Goal: Information Seeking & Learning: Learn about a topic

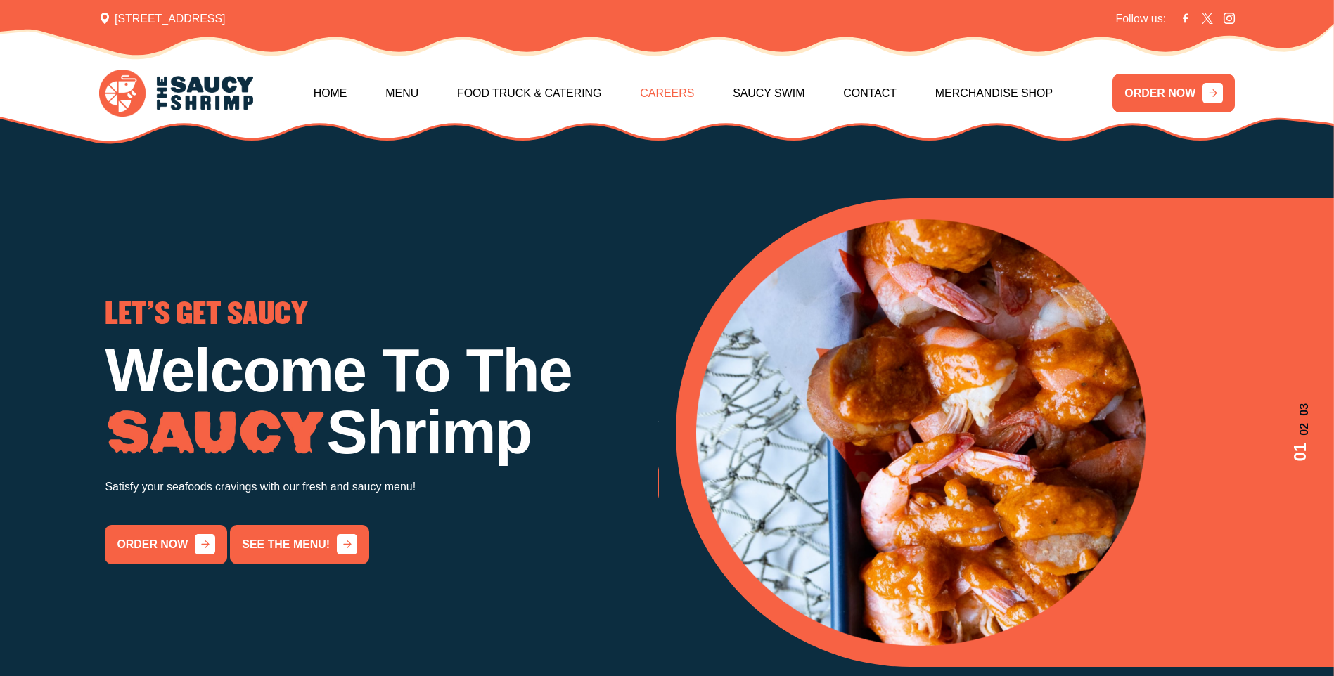
click at [667, 91] on link "Careers" at bounding box center [667, 93] width 54 height 60
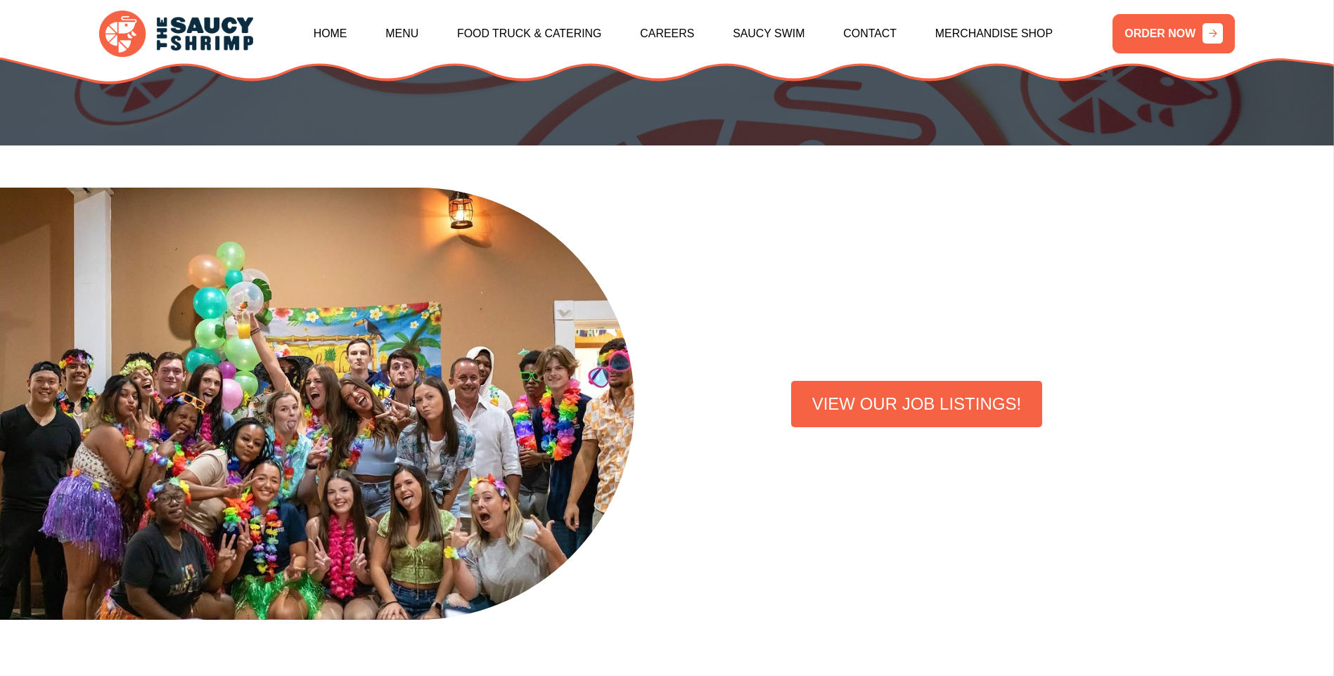
scroll to position [352, 0]
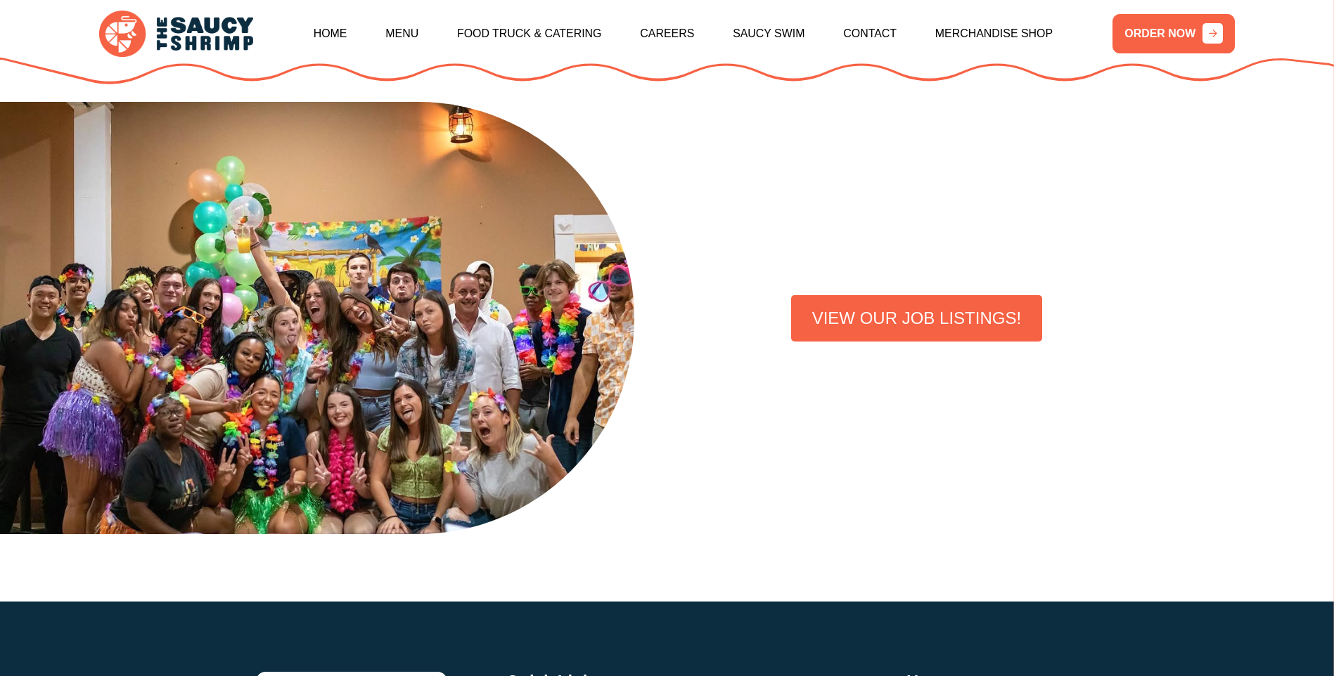
click at [856, 330] on link "VIEW OUR JOB LISTINGS!" at bounding box center [916, 318] width 251 height 46
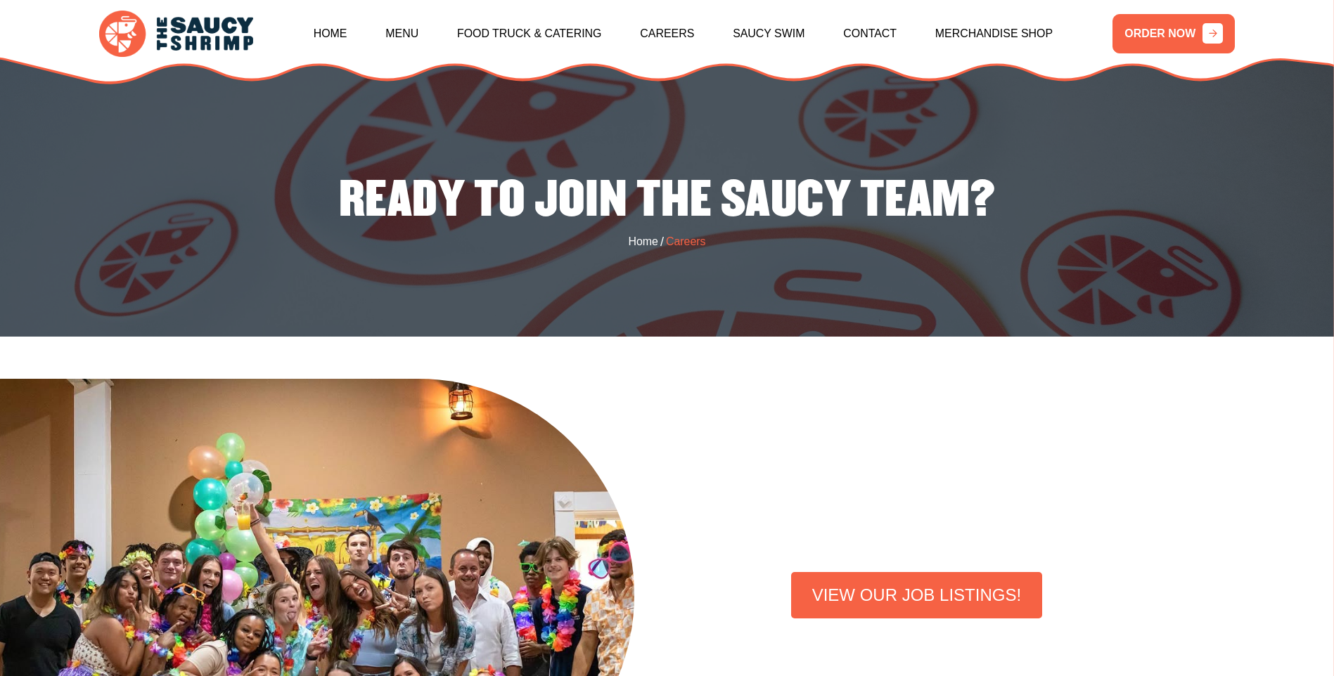
scroll to position [0, 0]
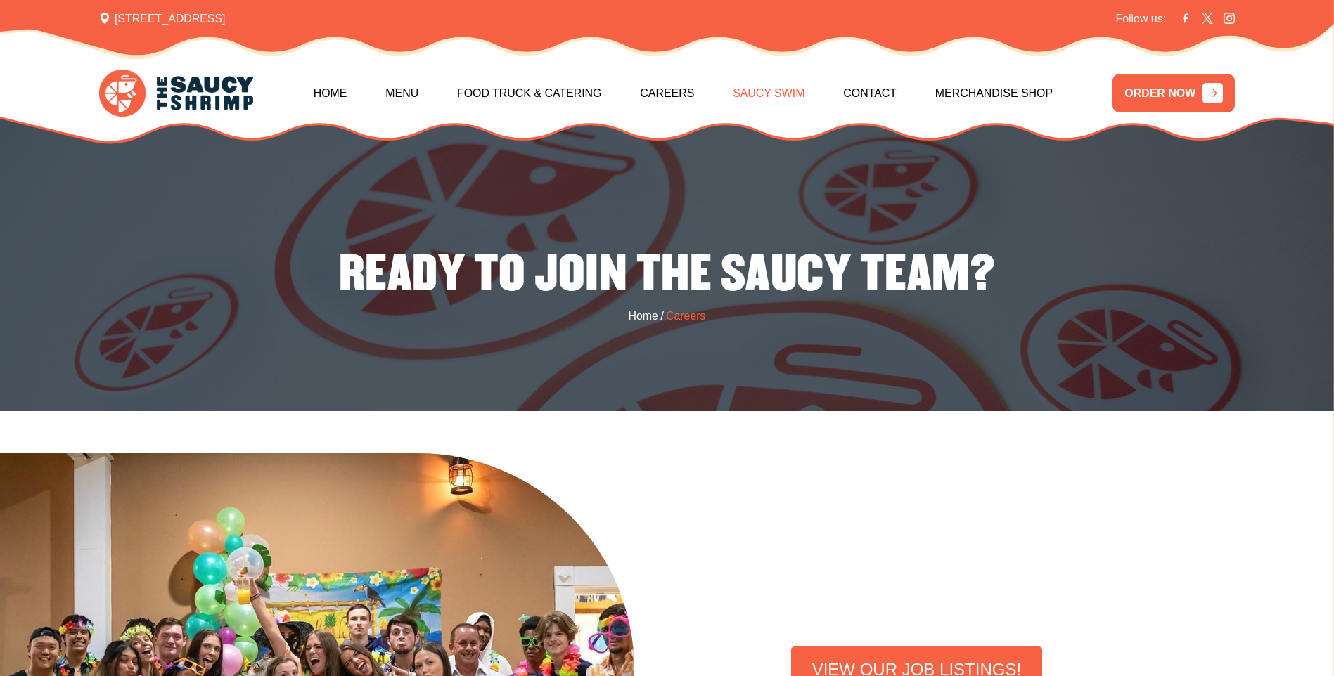
click at [774, 99] on link "Saucy Swim" at bounding box center [769, 93] width 72 height 60
click at [953, 92] on link "Merchandise Shop" at bounding box center [993, 93] width 117 height 60
click at [543, 92] on link "Food Truck & Catering" at bounding box center [529, 93] width 145 height 60
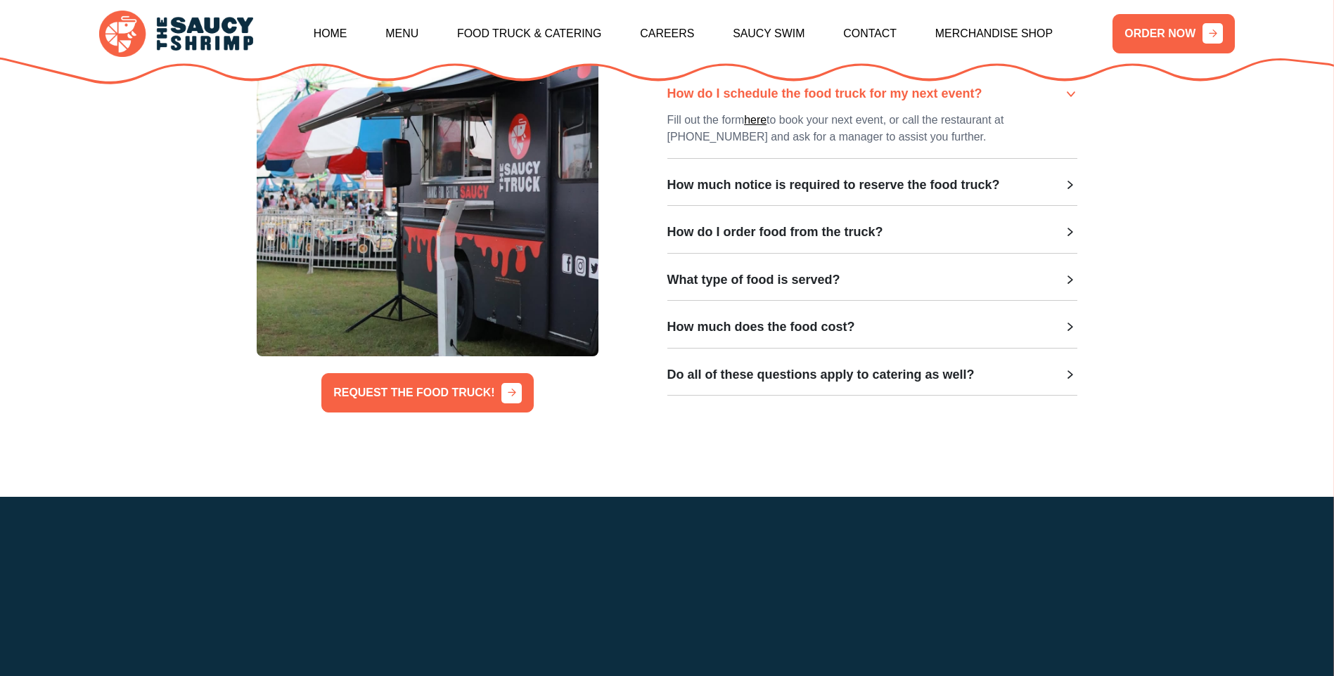
scroll to position [563, 0]
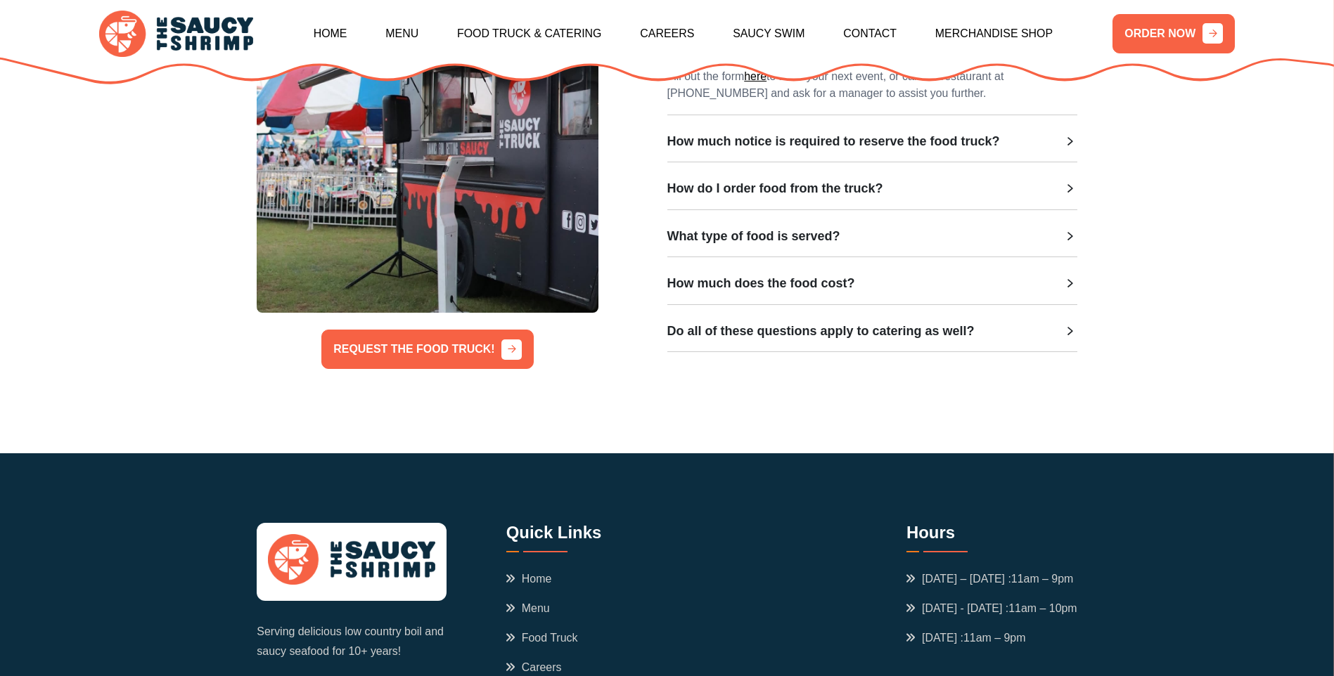
click at [768, 291] on h3 "How much does the food cost?" at bounding box center [761, 283] width 188 height 15
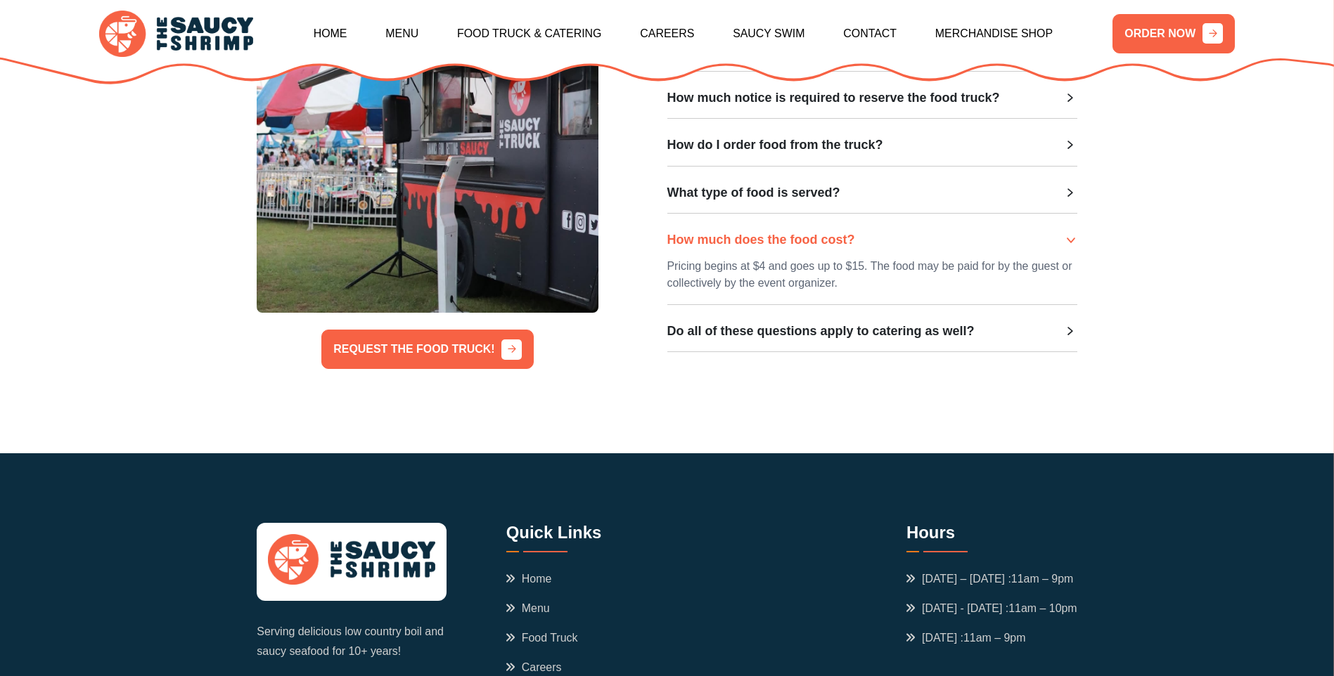
click at [725, 338] on h3 "Do all of these questions apply to catering as well?" at bounding box center [820, 331] width 307 height 15
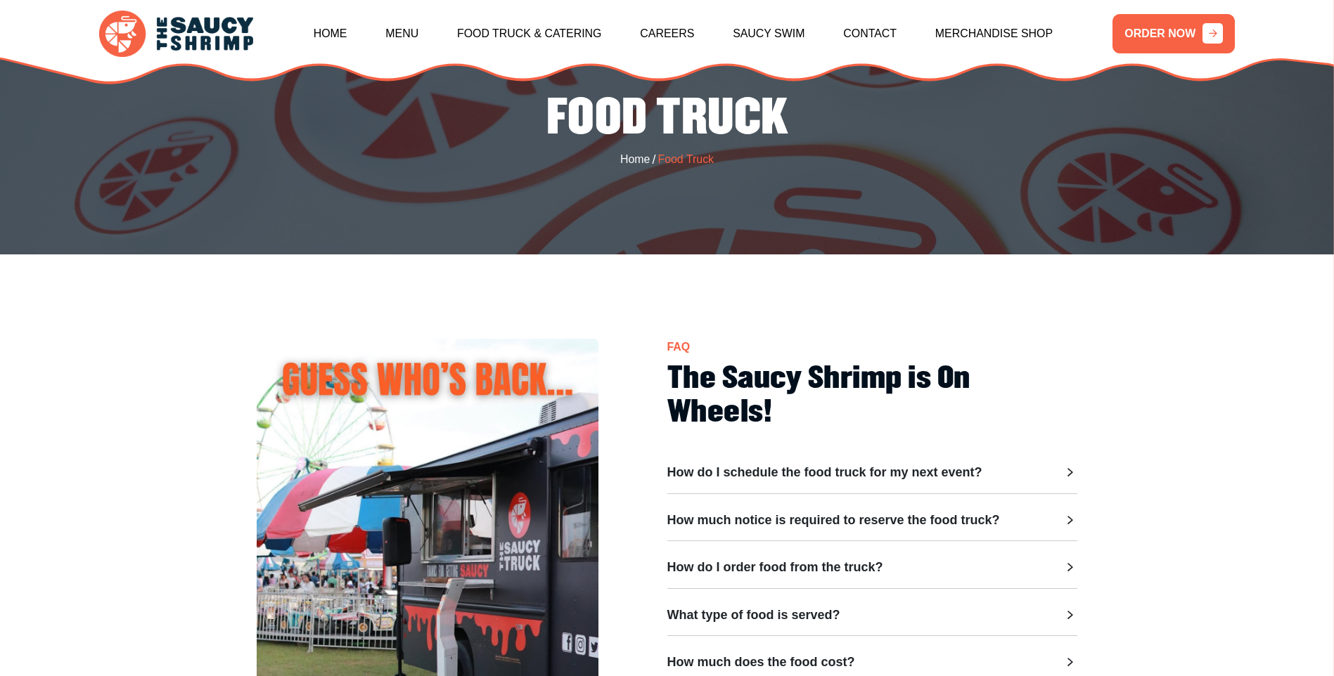
scroll to position [0, 0]
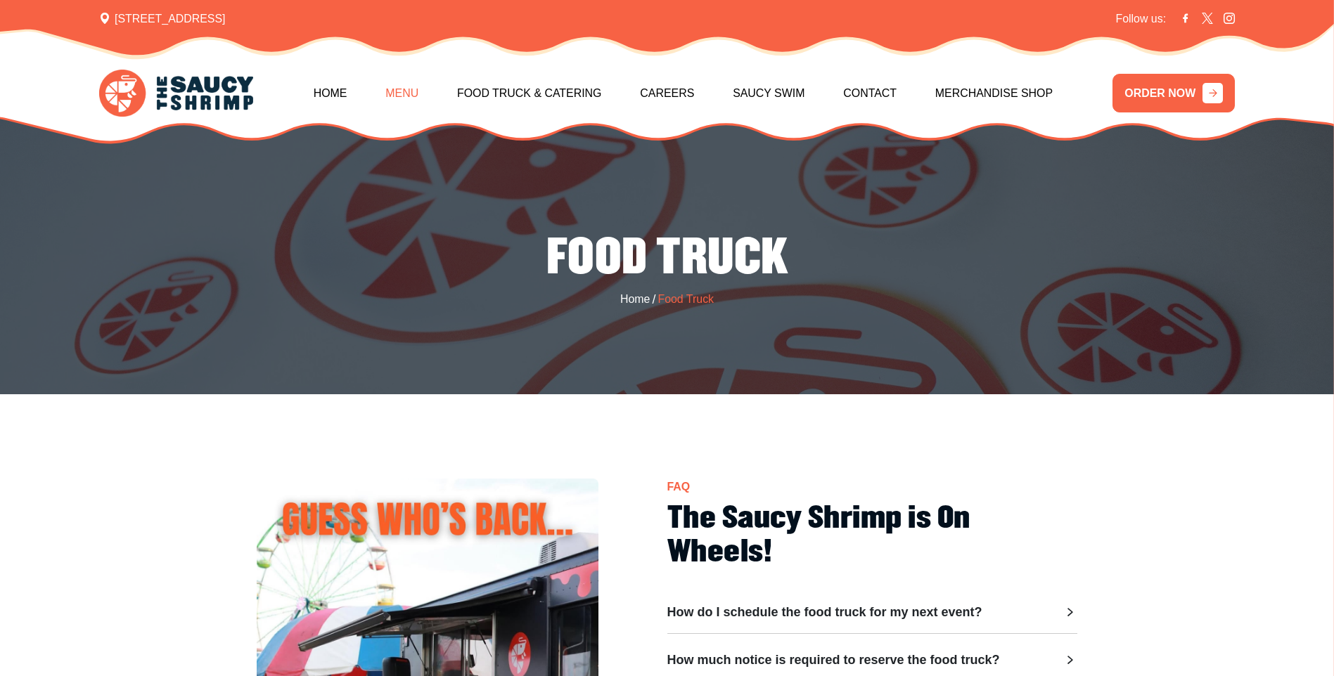
click at [418, 97] on link "Menu" at bounding box center [401, 93] width 33 height 60
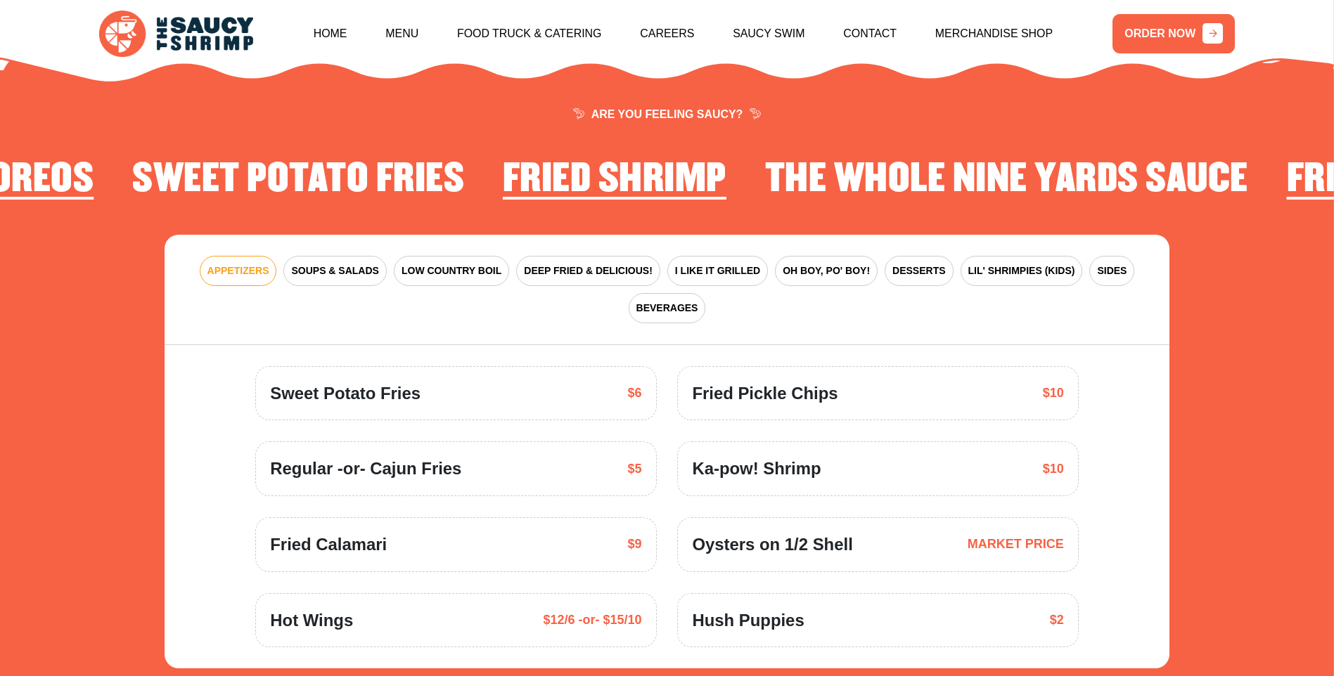
scroll to position [2065, 0]
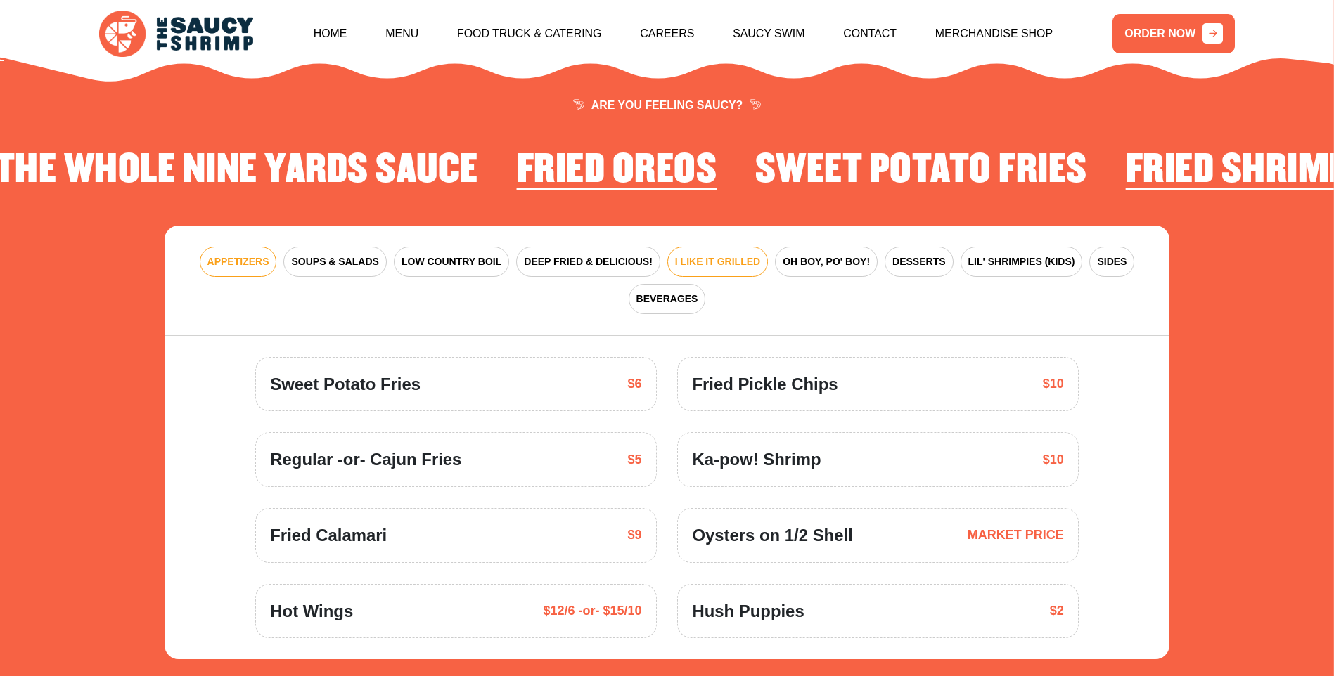
click at [700, 255] on span "I LIKE IT GRILLED" at bounding box center [717, 262] width 85 height 15
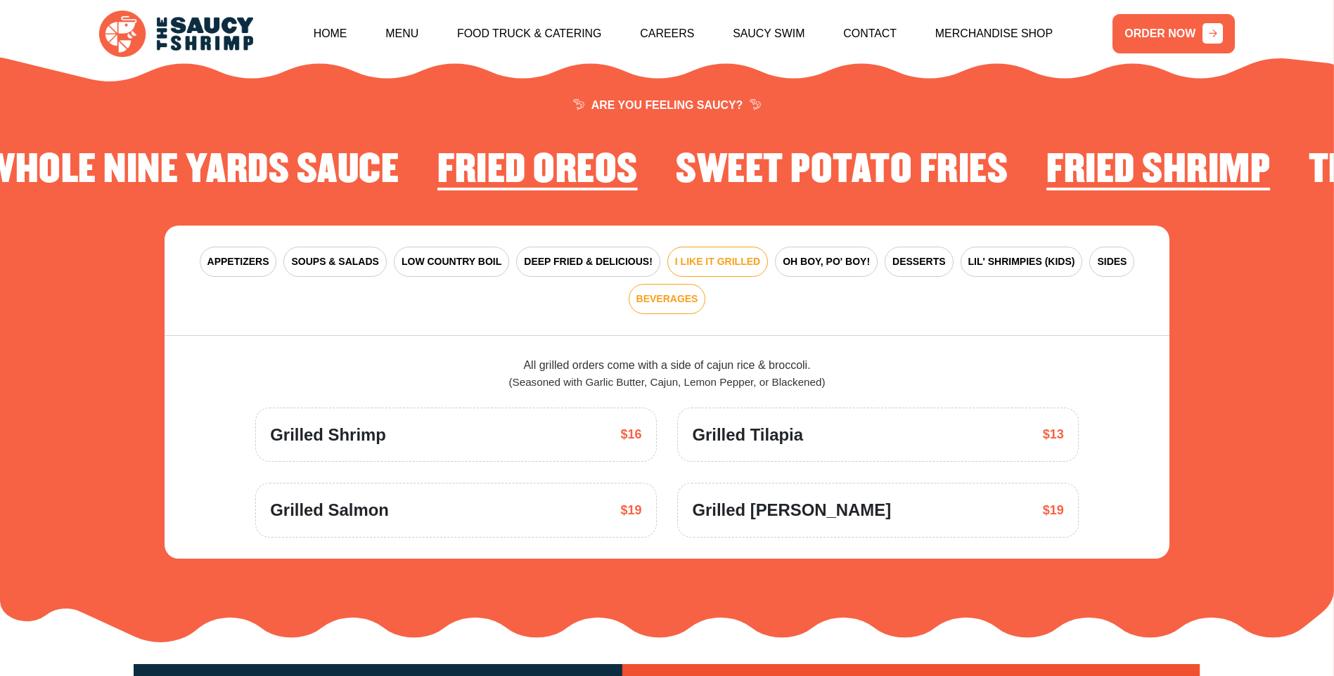
click at [706, 284] on button "BEVERAGES" at bounding box center [667, 299] width 77 height 30
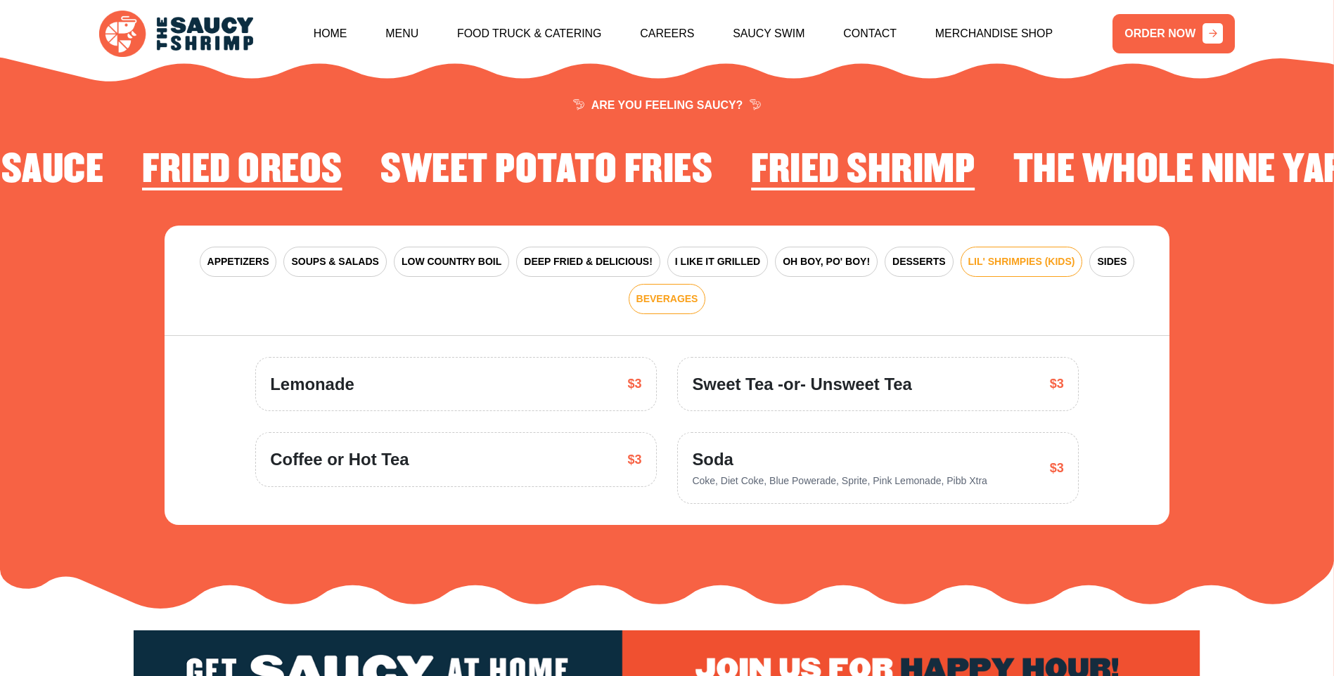
click at [961, 259] on button "LIL' SHRIMPIES (KIDS)" at bounding box center [1022, 262] width 122 height 30
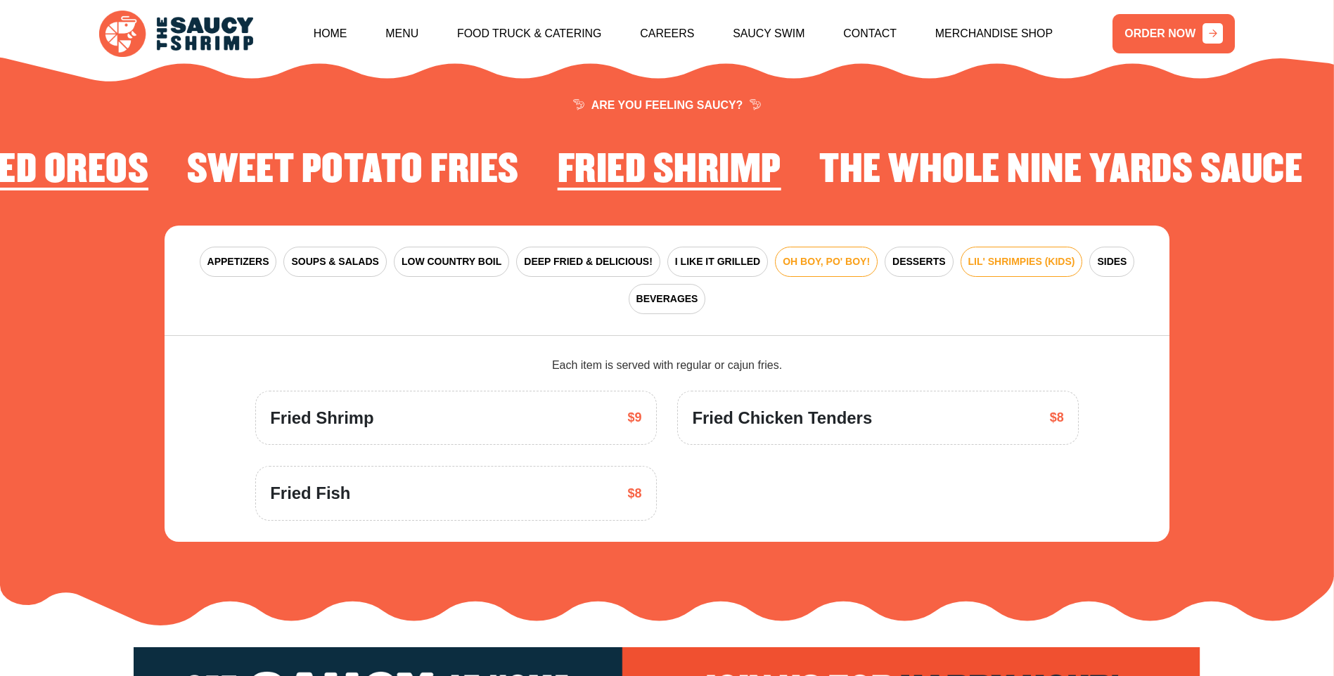
click at [783, 255] on span "OH BOY, PO' BOY!" at bounding box center [826, 262] width 87 height 15
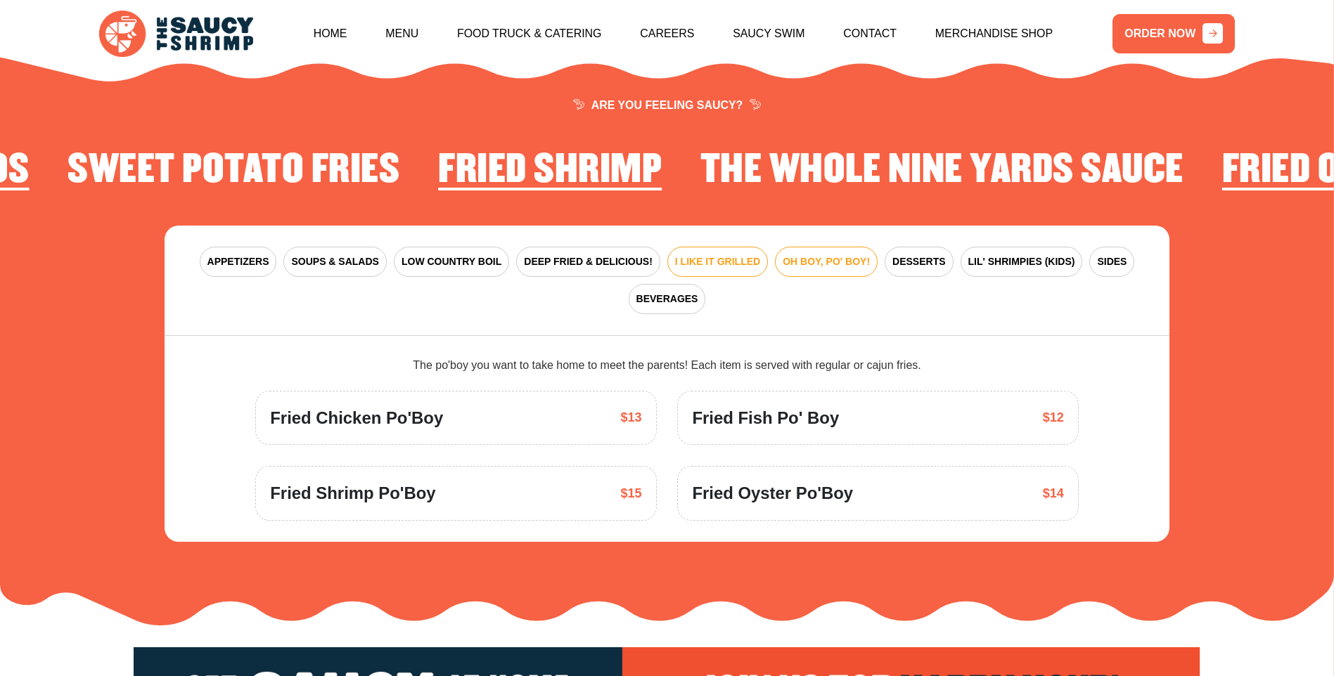
click at [675, 255] on span "I LIKE IT GRILLED" at bounding box center [717, 262] width 85 height 15
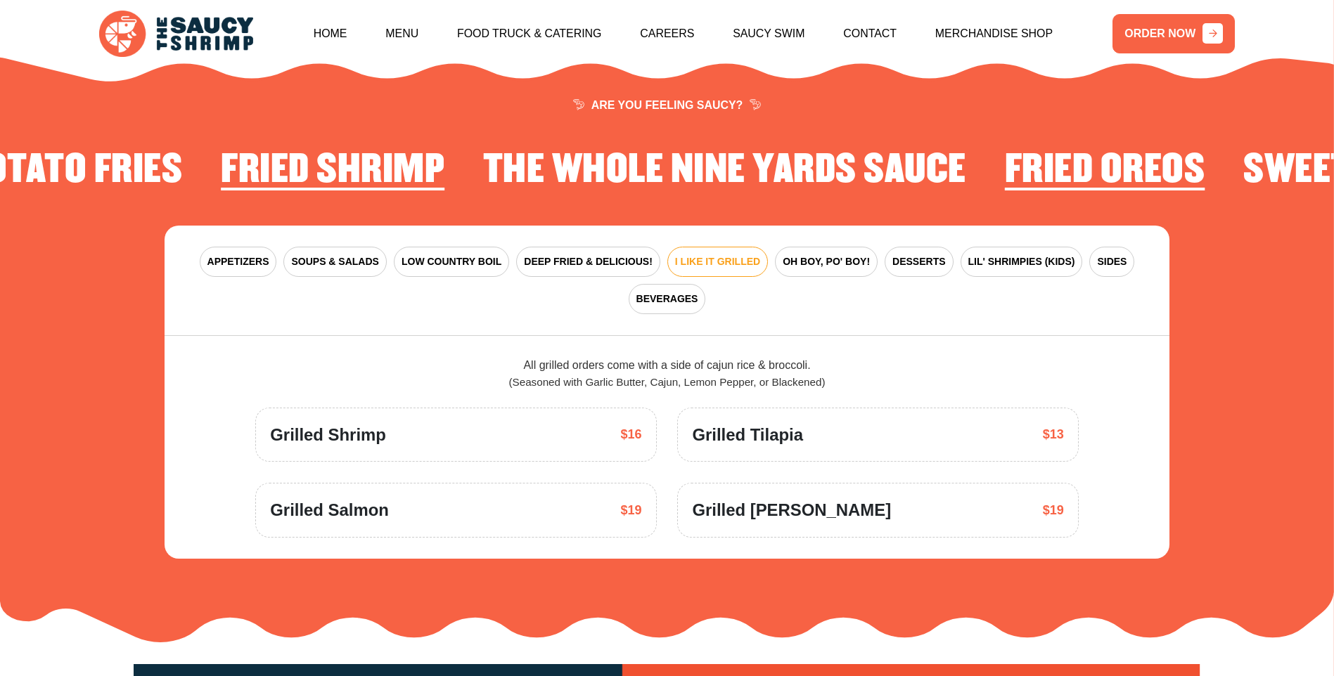
click at [442, 423] on div "Grilled Shrimp $16" at bounding box center [455, 435] width 371 height 25
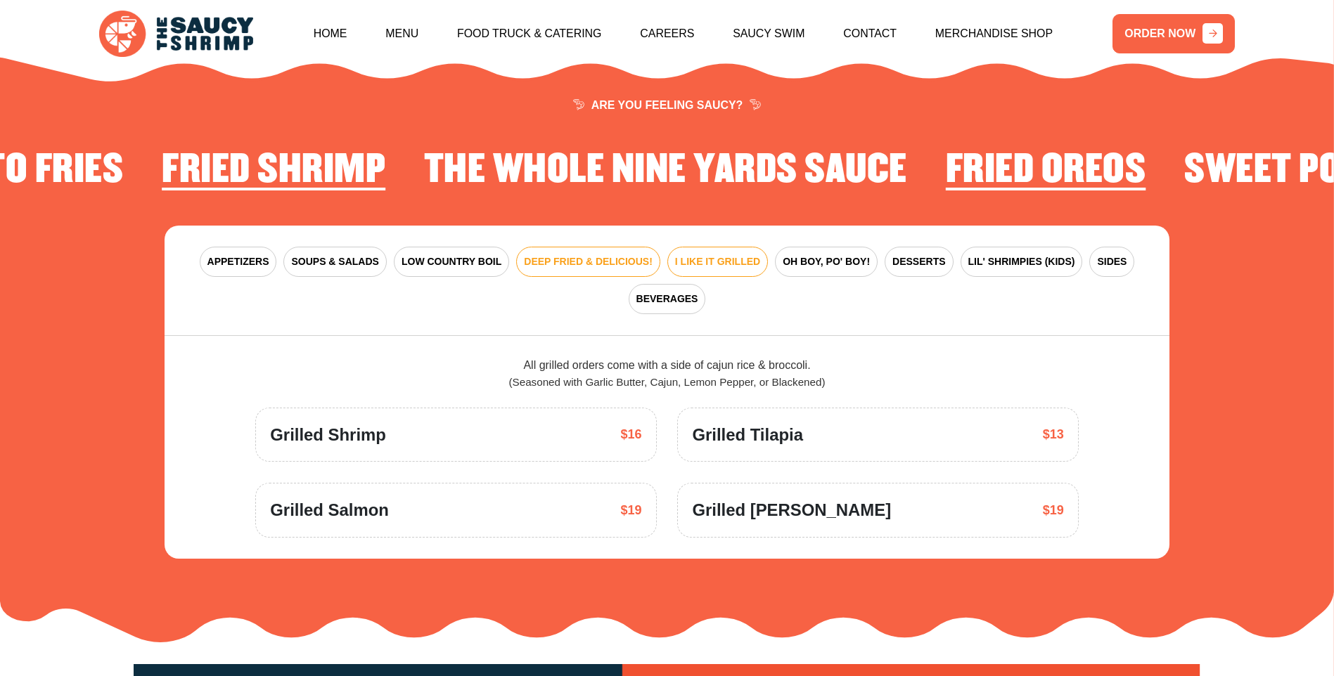
click at [562, 255] on span "DEEP FRIED & DELICIOUS!" at bounding box center [588, 262] width 129 height 15
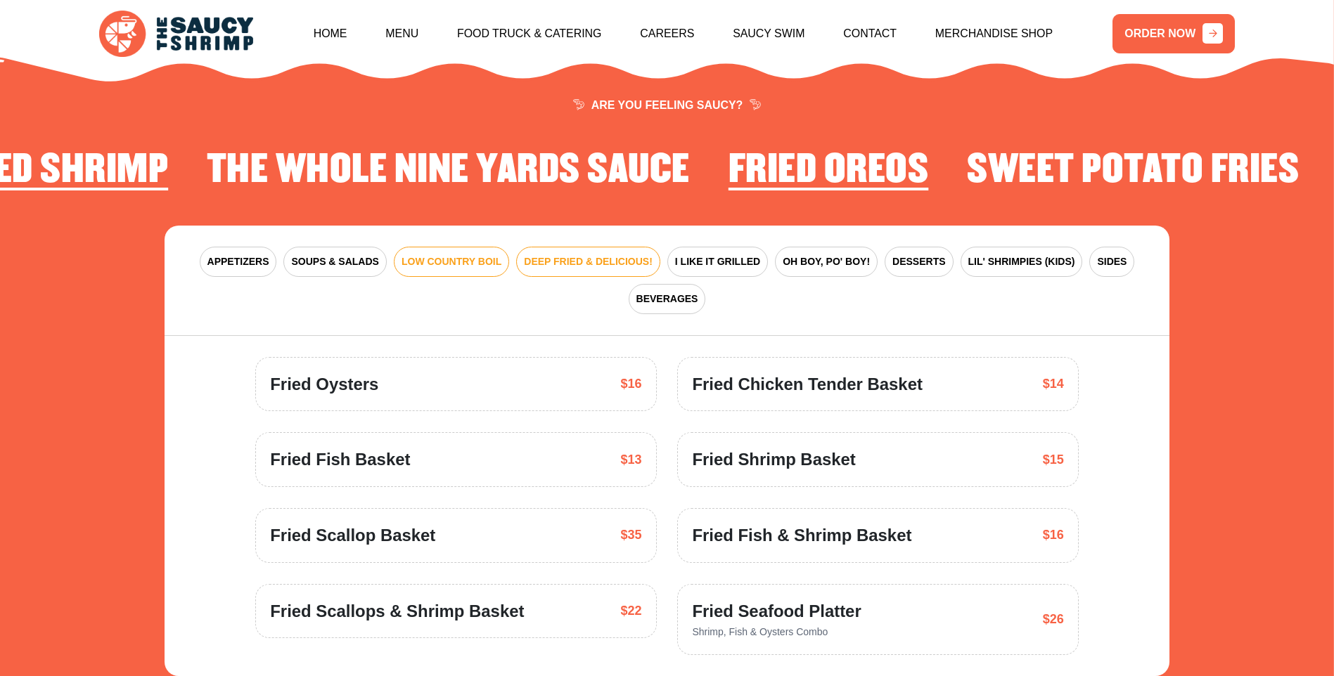
click at [450, 255] on span "LOW COUNTRY BOIL" at bounding box center [452, 262] width 100 height 15
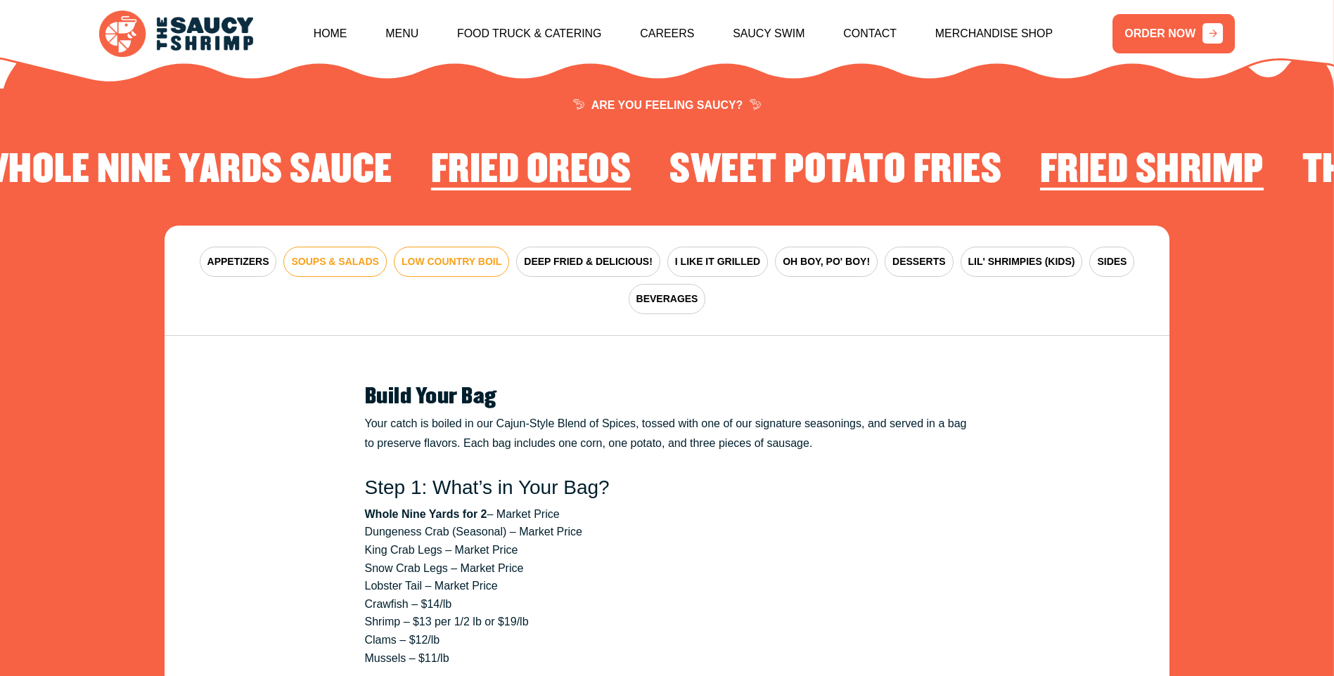
click at [323, 247] on button "SOUPS & SALADS" at bounding box center [334, 262] width 103 height 30
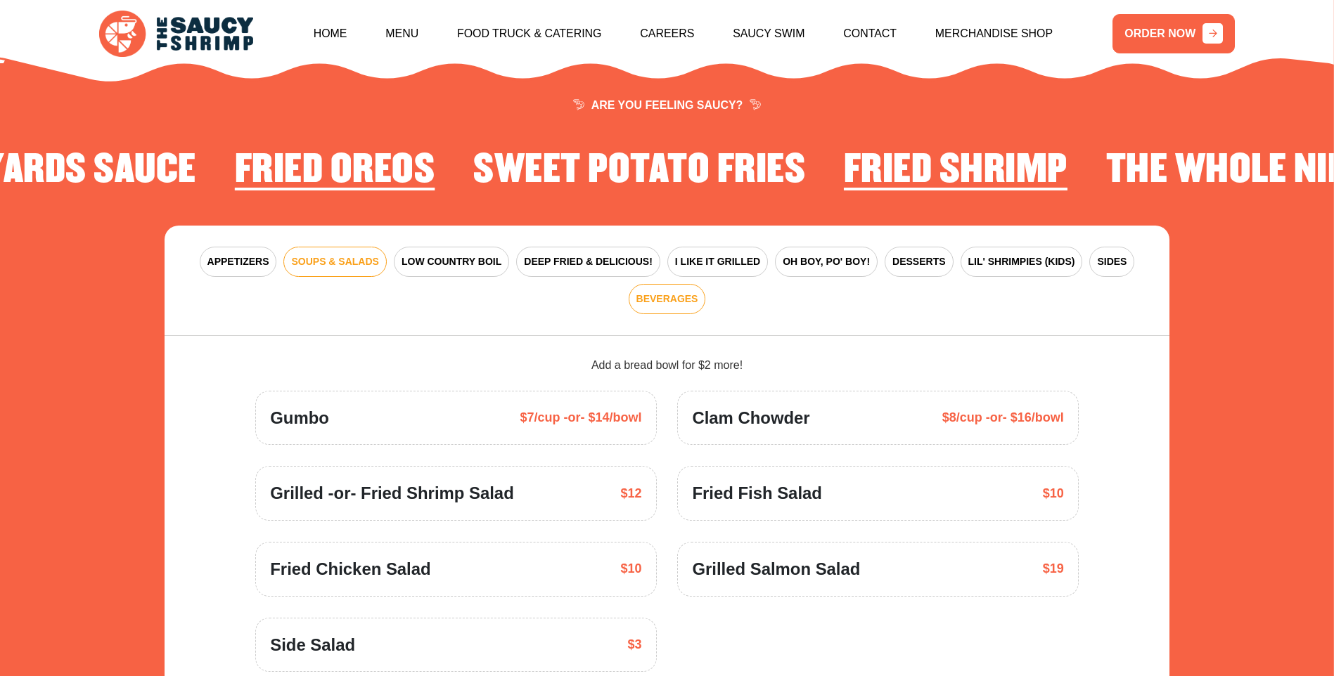
click at [698, 292] on span "BEVERAGES" at bounding box center [667, 299] width 62 height 15
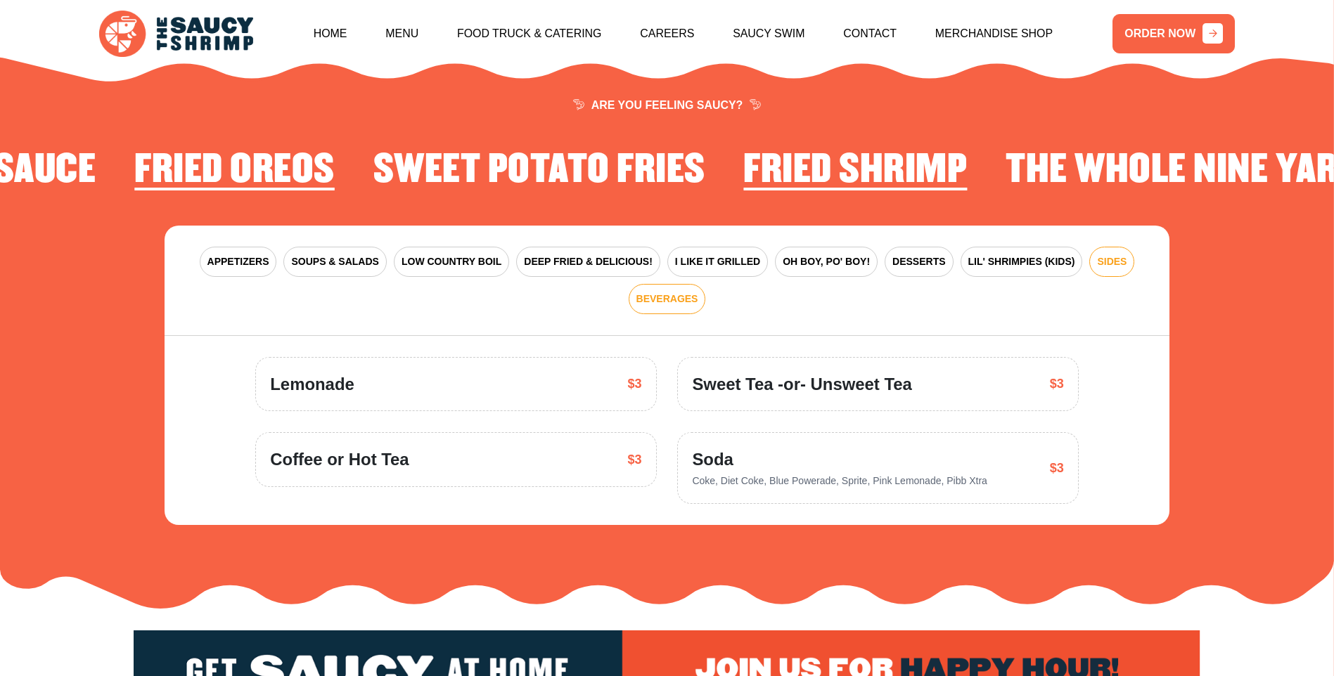
click at [1097, 255] on span "SIDES" at bounding box center [1112, 262] width 30 height 15
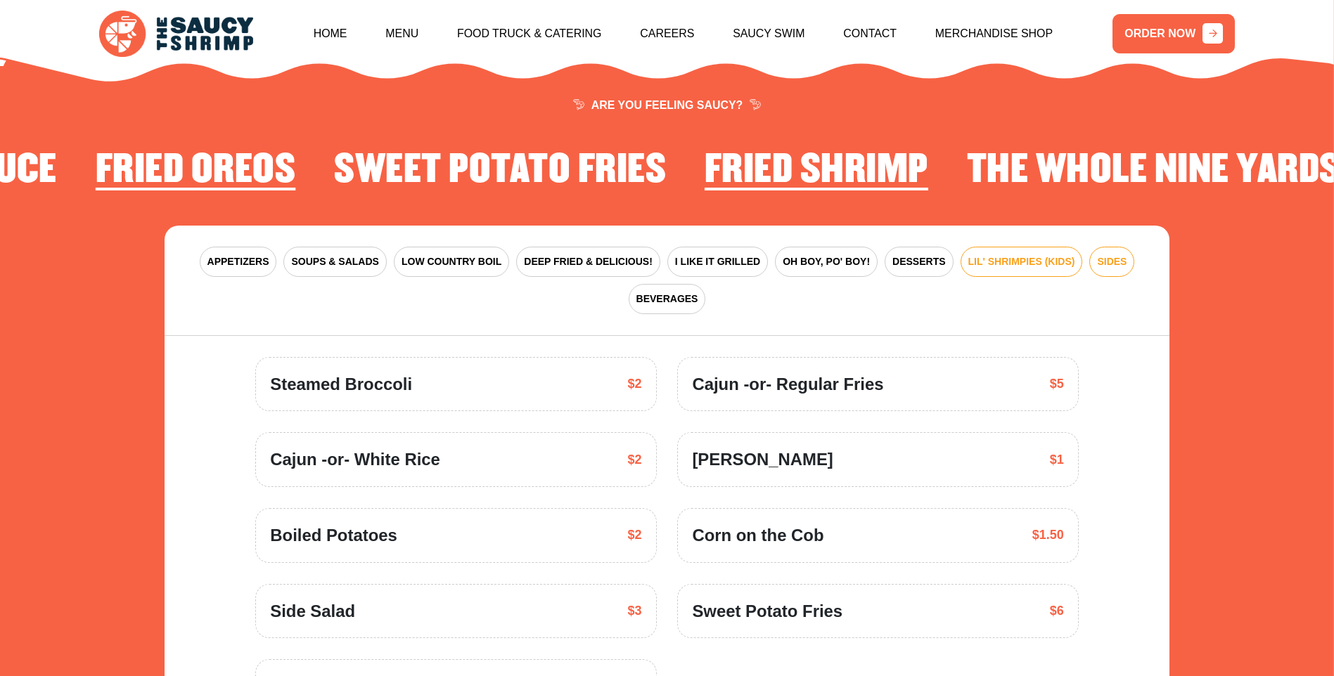
click at [975, 255] on span "LIL' SHRIMPIES (KIDS)" at bounding box center [1021, 262] width 107 height 15
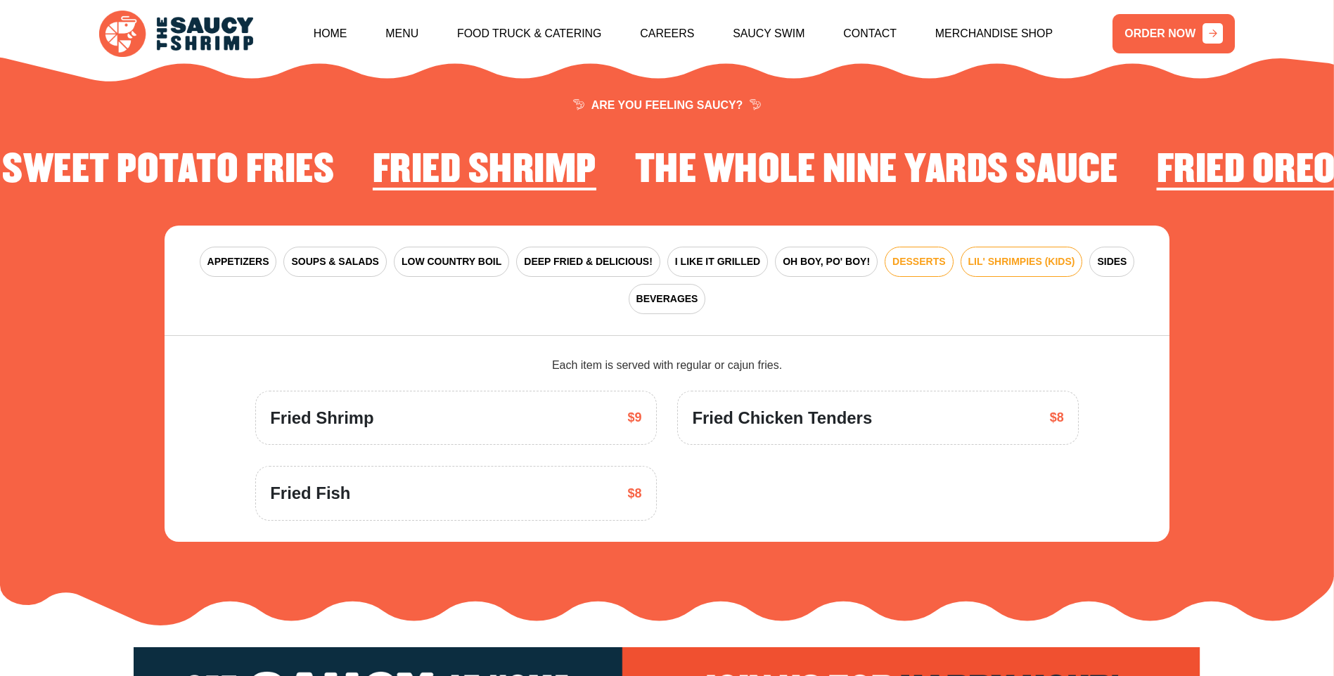
click at [892, 255] on span "DESSERTS" at bounding box center [918, 262] width 53 height 15
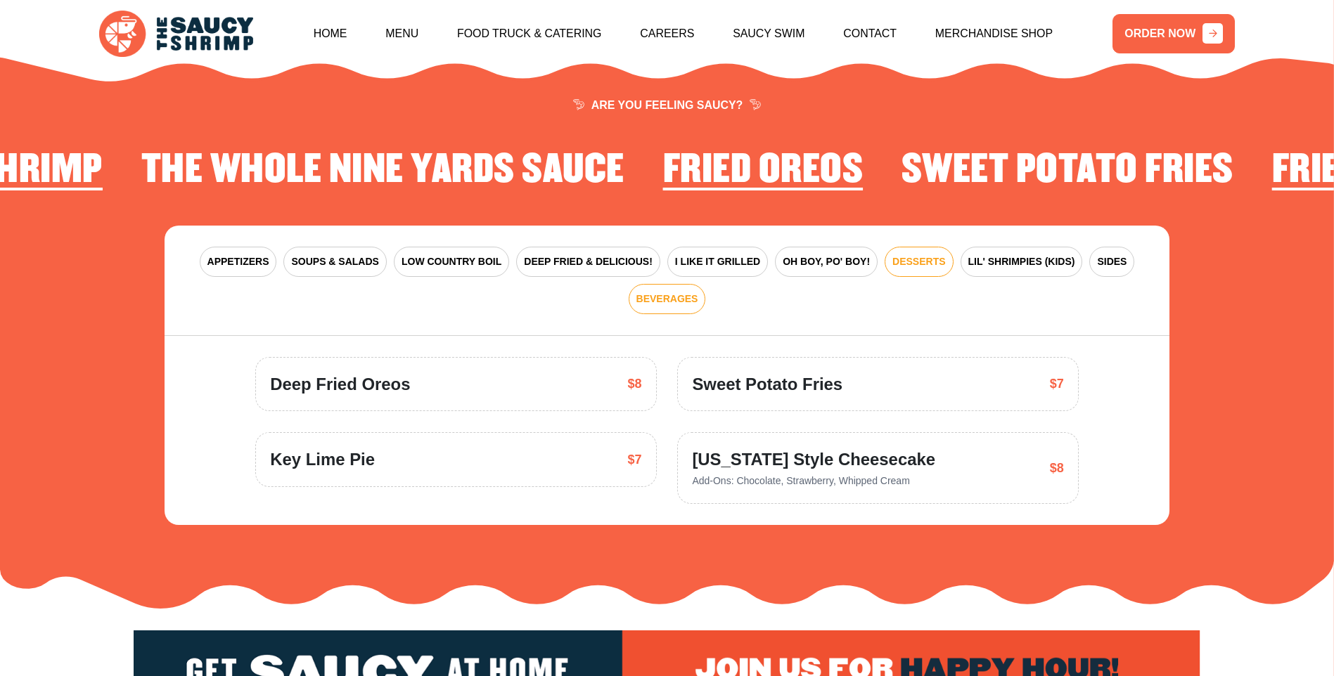
click at [698, 292] on span "BEVERAGES" at bounding box center [667, 299] width 62 height 15
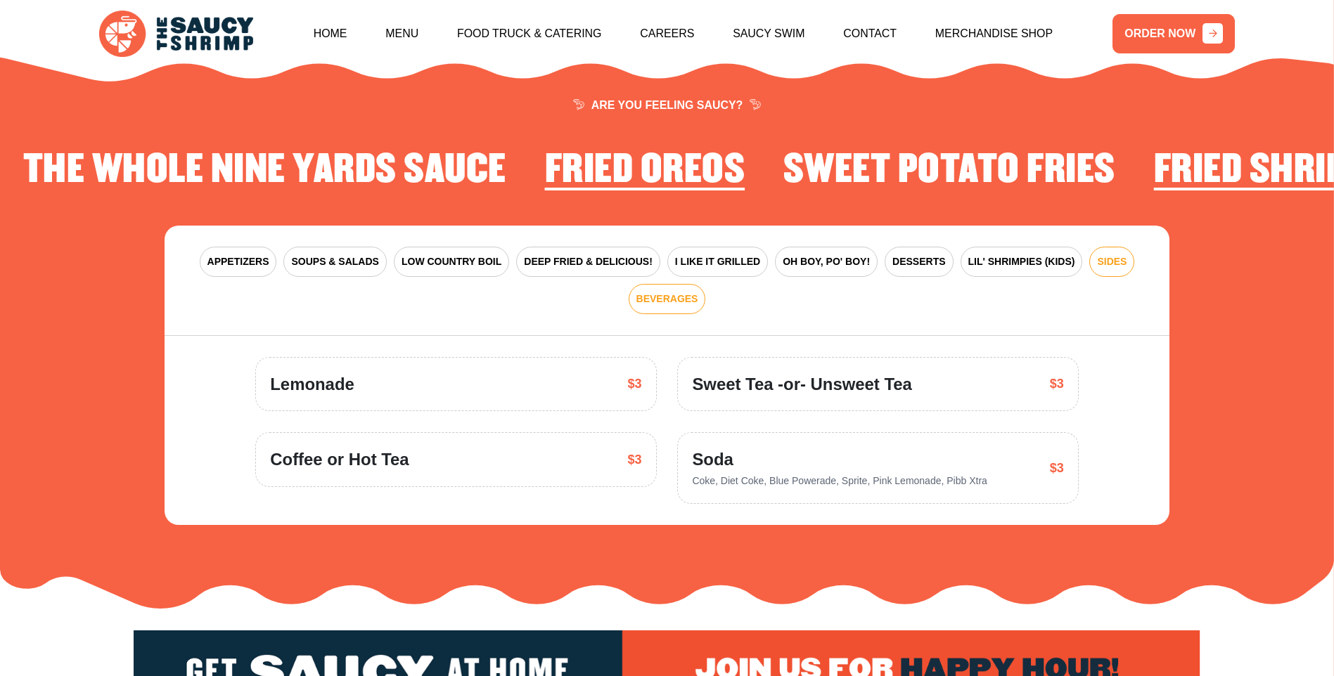
click at [1097, 255] on span "SIDES" at bounding box center [1112, 262] width 30 height 15
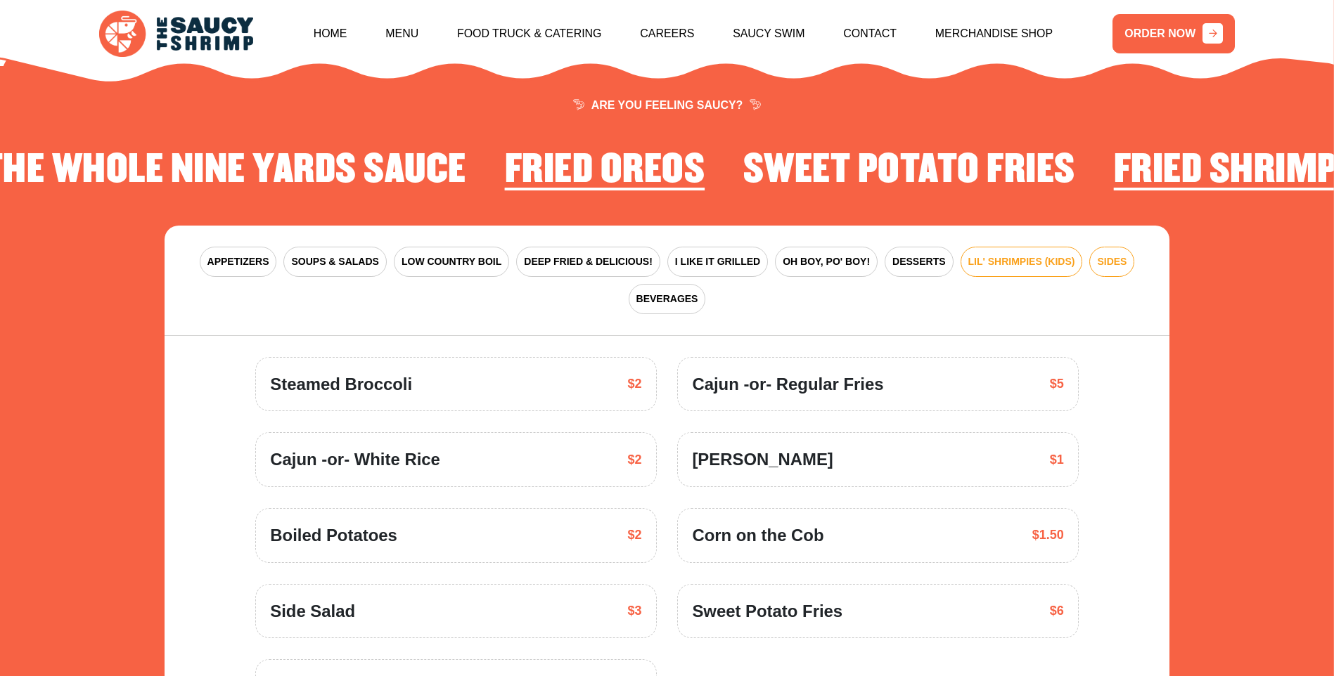
click at [968, 255] on span "LIL' SHRIMPIES (KIDS)" at bounding box center [1021, 262] width 107 height 15
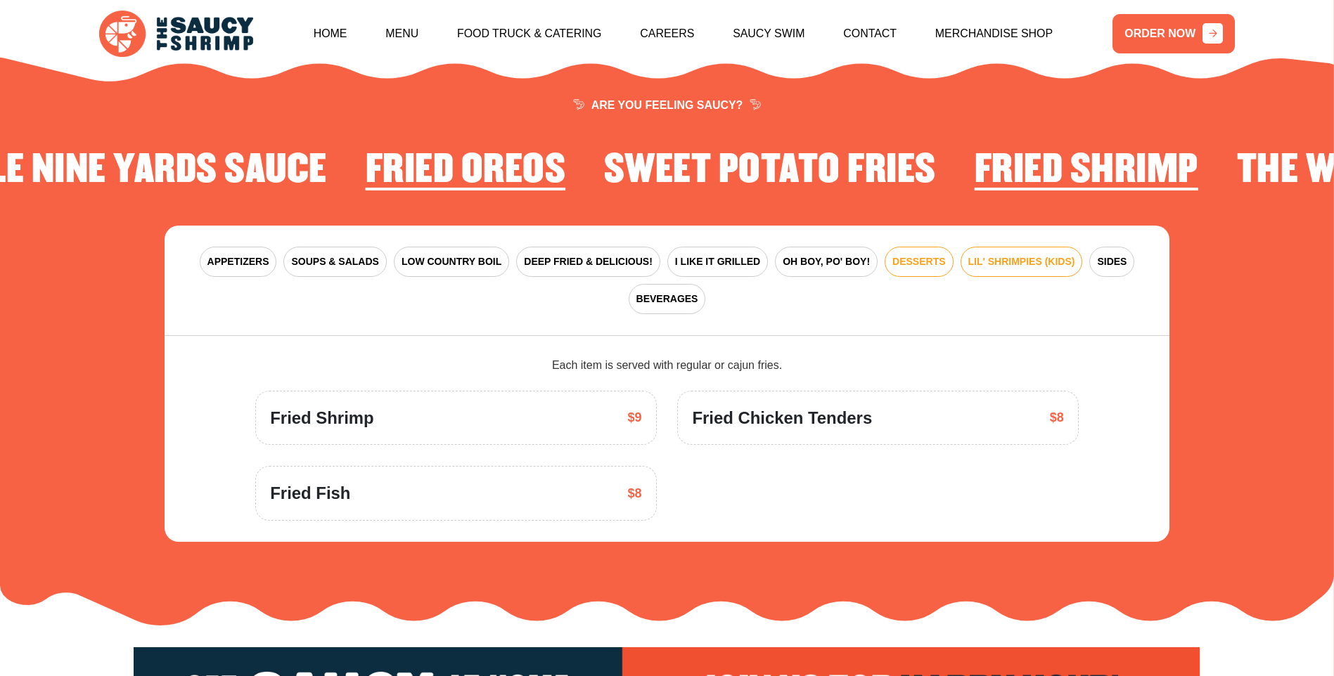
click at [892, 255] on span "DESSERTS" at bounding box center [918, 262] width 53 height 15
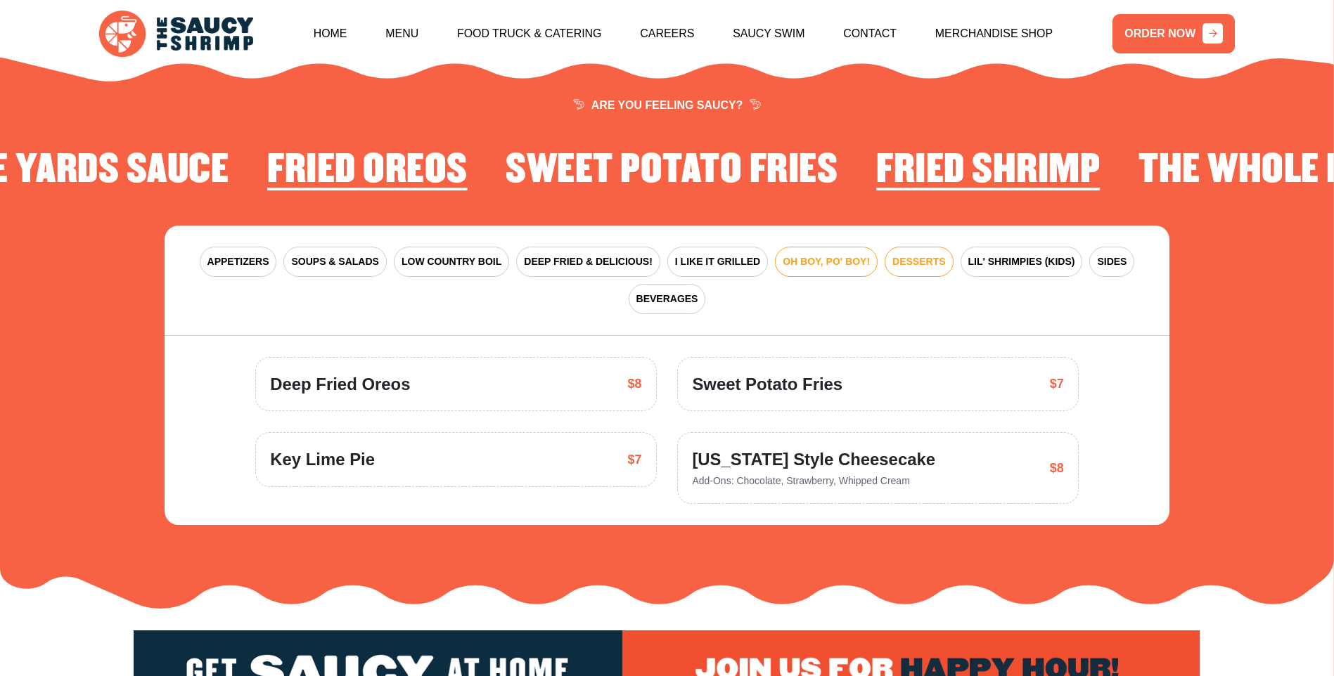
click at [783, 255] on span "OH BOY, PO' BOY!" at bounding box center [826, 262] width 87 height 15
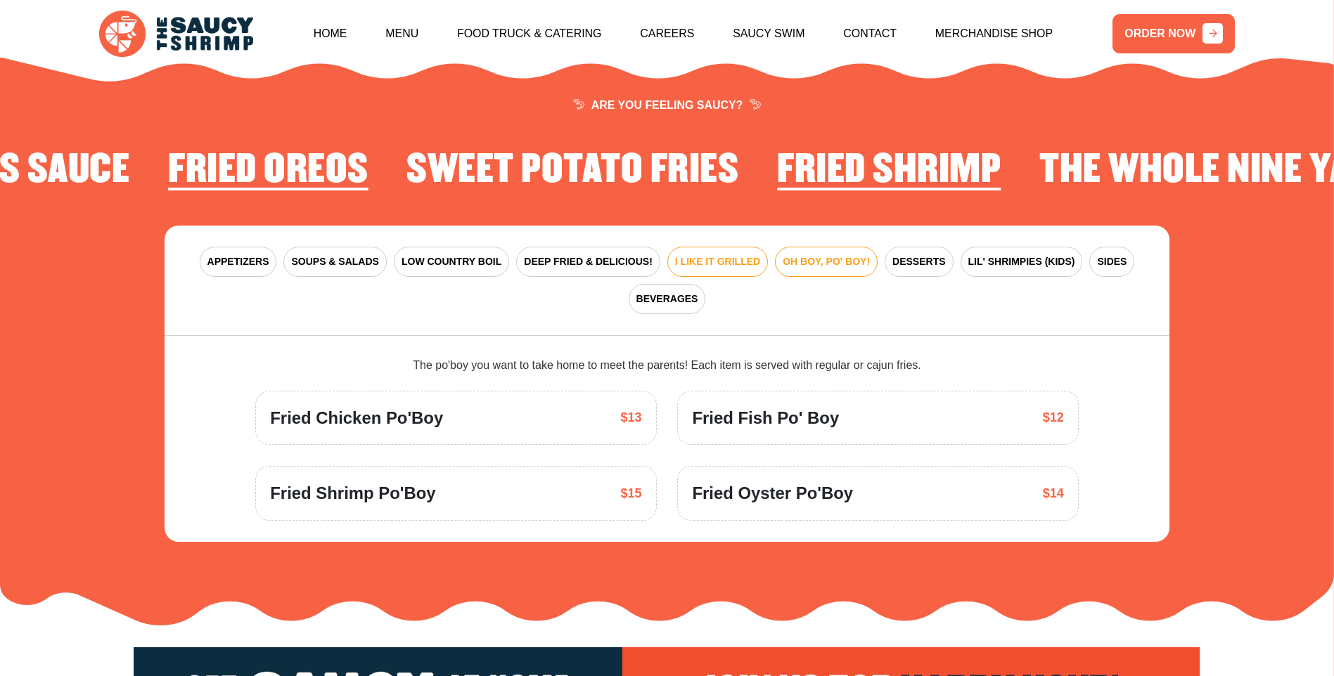
click at [686, 255] on span "I LIKE IT GRILLED" at bounding box center [717, 262] width 85 height 15
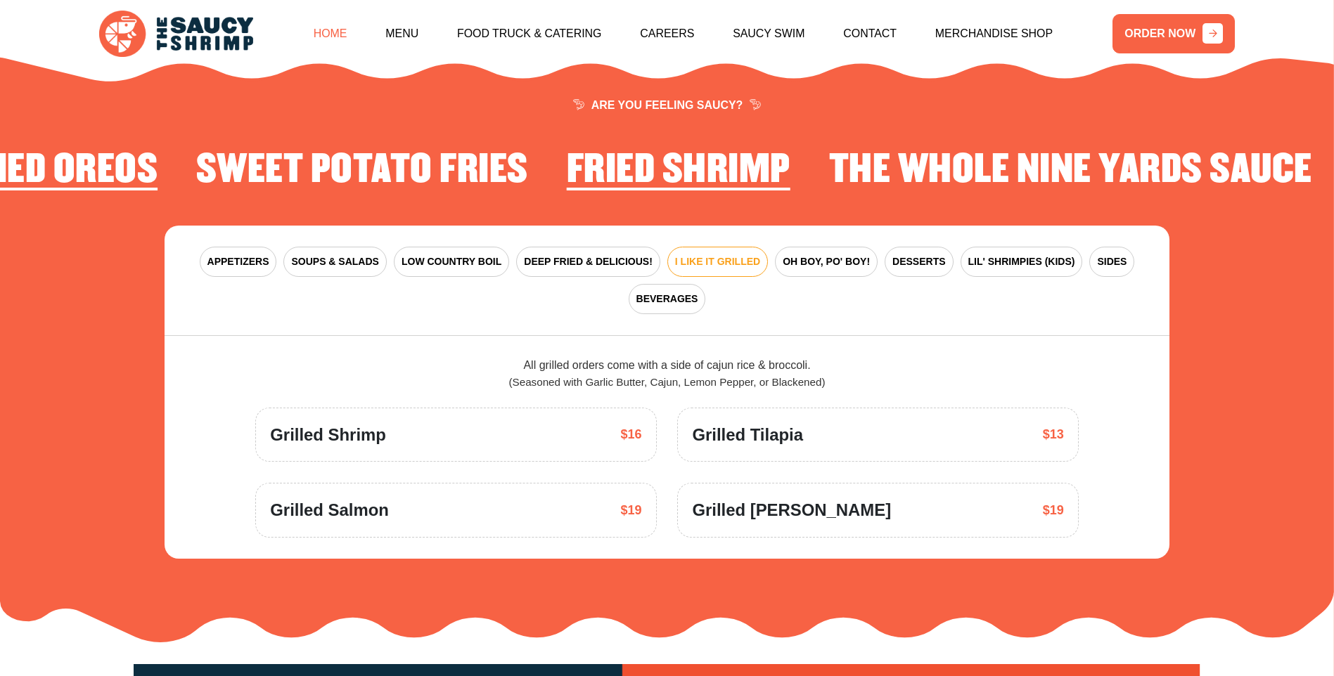
click at [347, 36] on link "Home" at bounding box center [331, 34] width 34 height 60
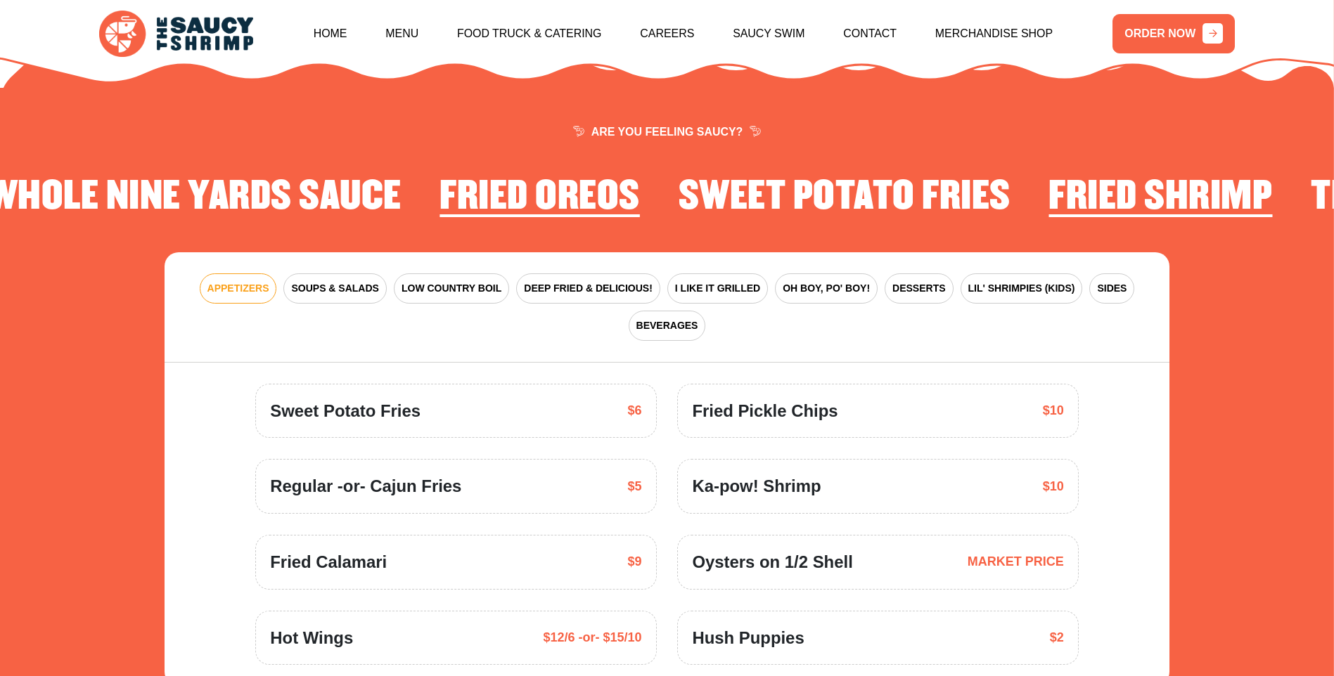
scroll to position [2039, 0]
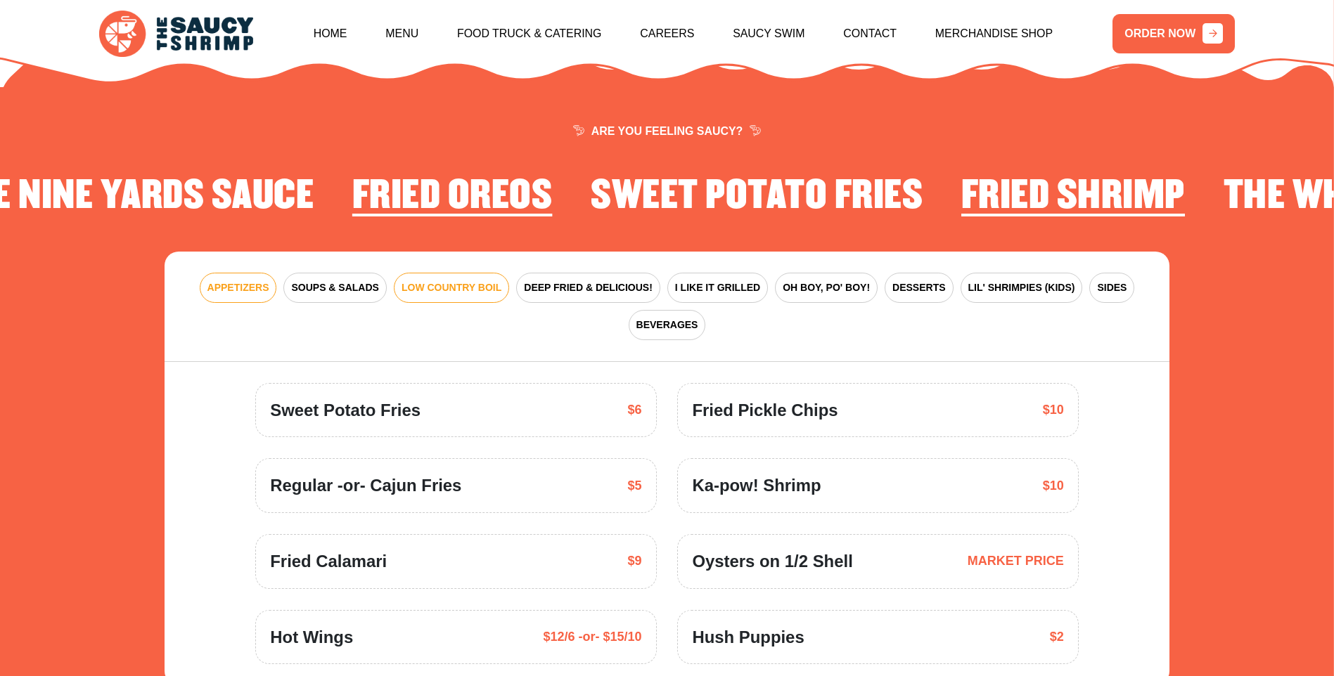
click at [402, 281] on span "LOW COUNTRY BOIL" at bounding box center [452, 288] width 100 height 15
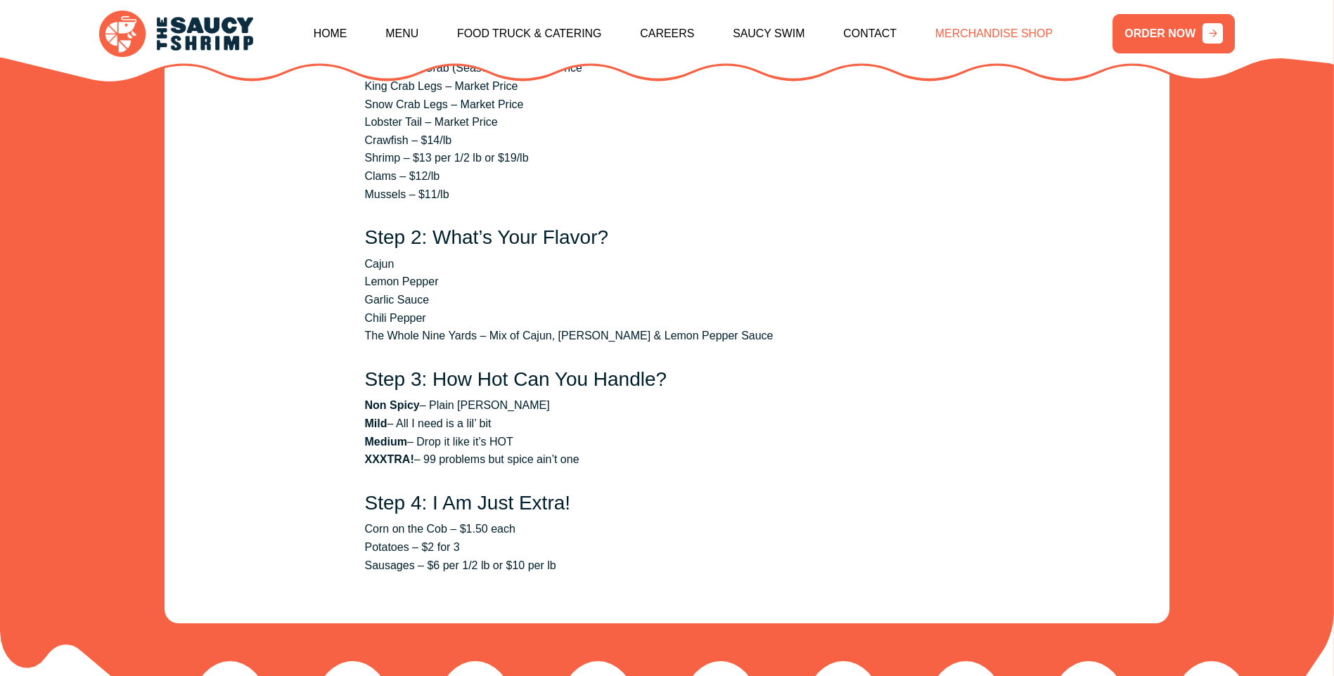
scroll to position [2531, 0]
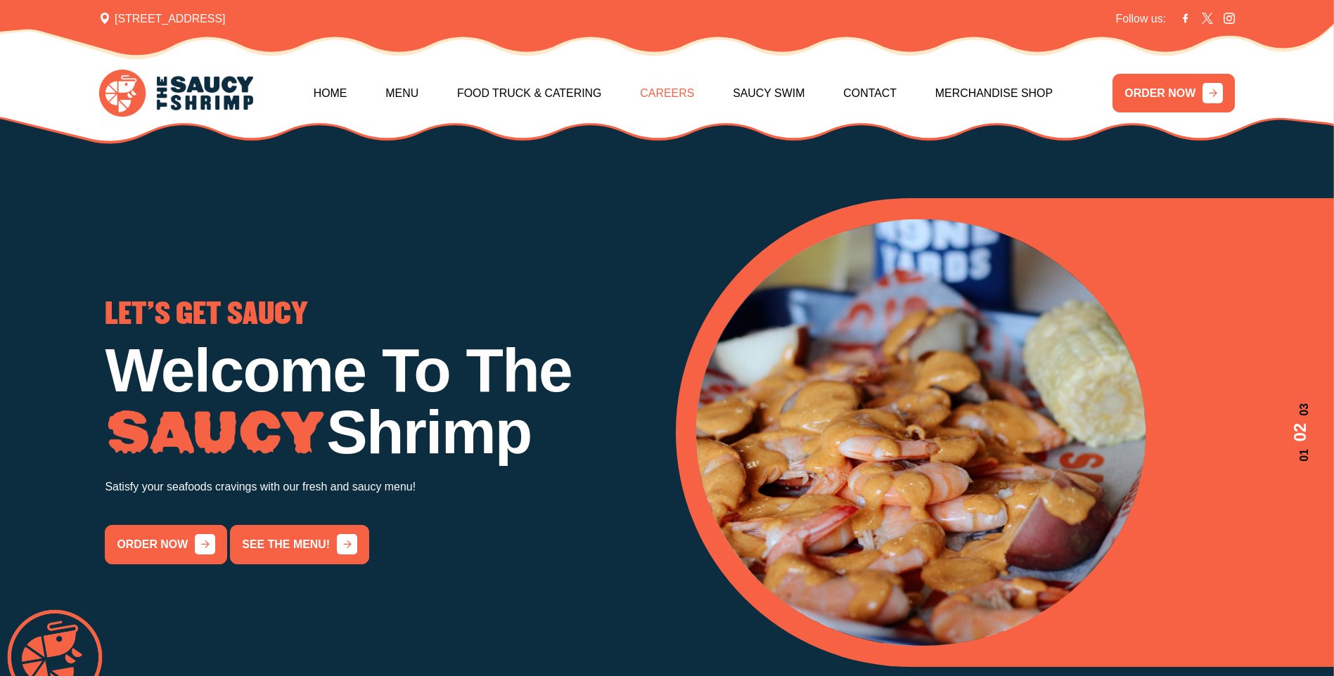
click at [669, 89] on link "Careers" at bounding box center [667, 93] width 54 height 60
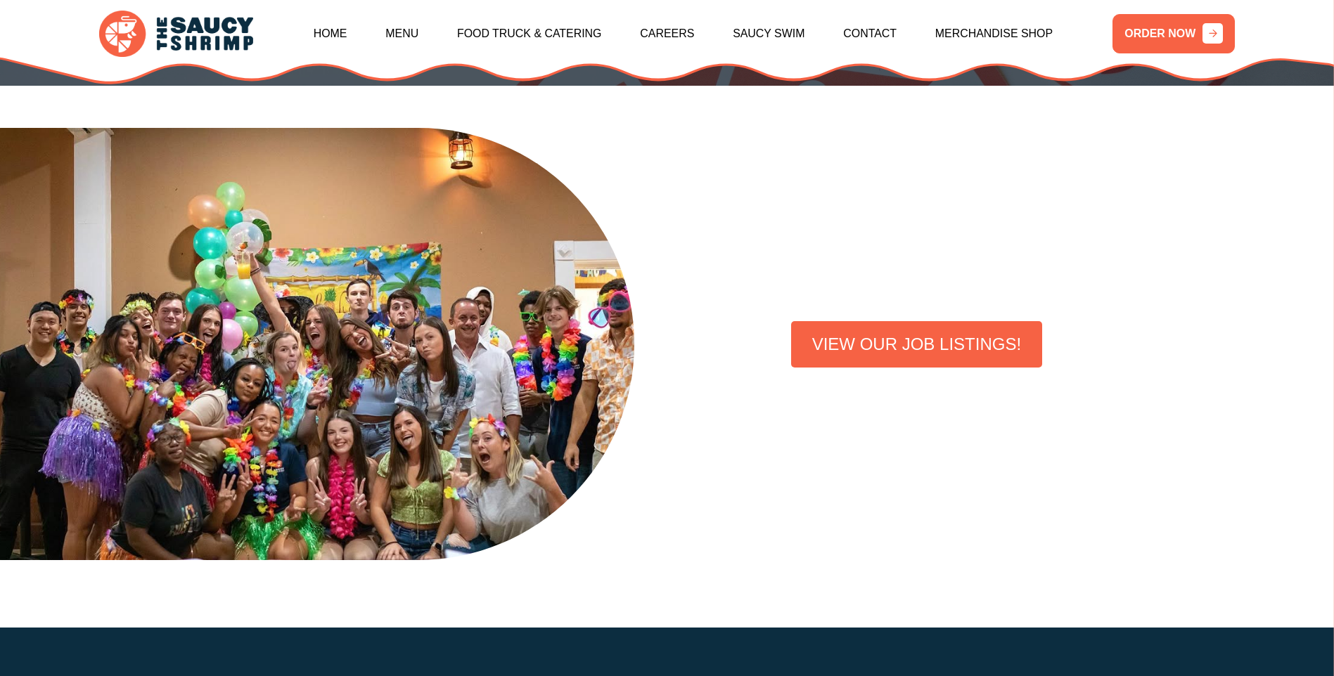
scroll to position [332, 0]
